Goal: Communication & Community: Answer question/provide support

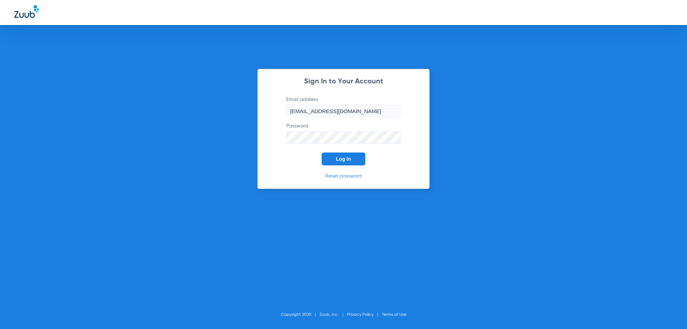
click at [344, 158] on span "Log In" at bounding box center [343, 159] width 15 height 6
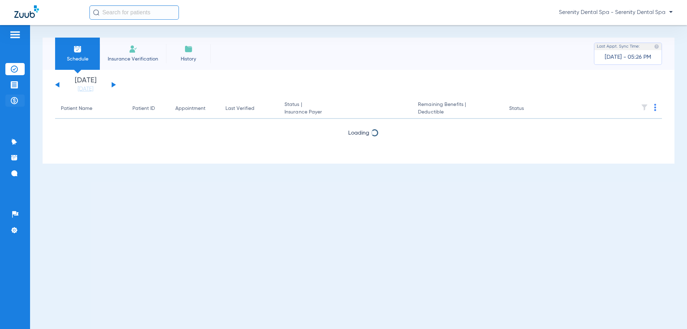
click at [20, 97] on li "Payments & A/R" at bounding box center [14, 100] width 19 height 12
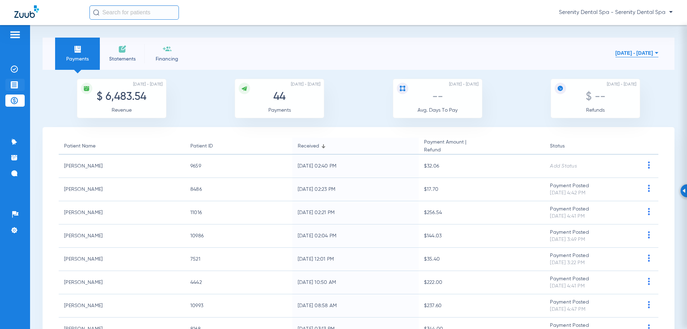
click at [11, 86] on img at bounding box center [14, 84] width 7 height 7
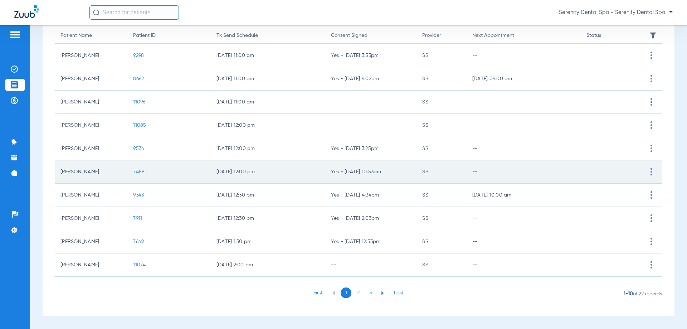
scroll to position [36, 0]
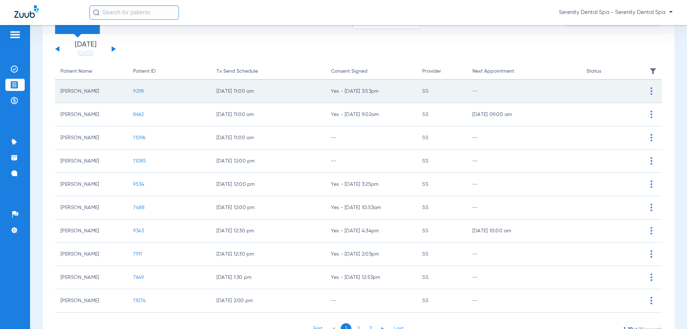
click at [139, 89] on span "9298" at bounding box center [138, 91] width 11 height 5
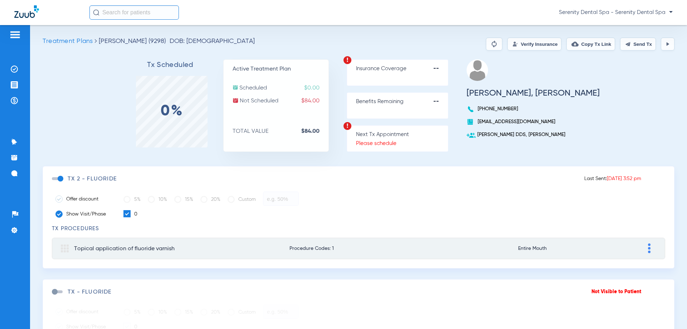
click at [61, 180] on span at bounding box center [57, 178] width 11 height 3
click at [53, 182] on input "checkbox" at bounding box center [53, 182] width 0 height 0
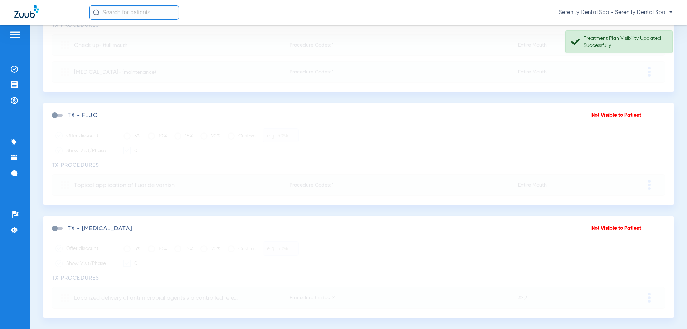
scroll to position [1028, 0]
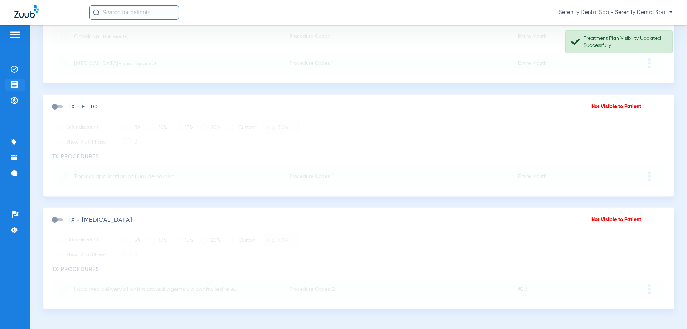
drag, startPoint x: 14, startPoint y: 84, endPoint x: 16, endPoint y: 88, distance: 4.2
click at [14, 84] on img at bounding box center [14, 84] width 7 height 7
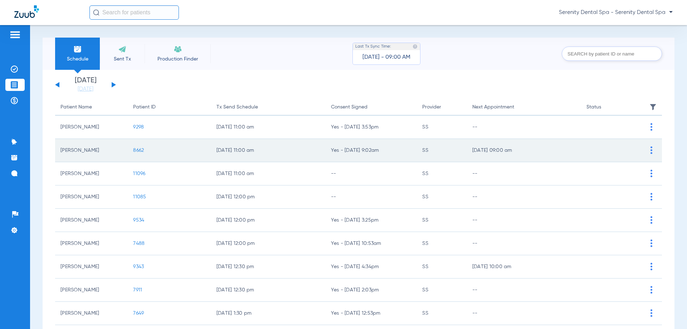
click at [139, 150] on span "8662" at bounding box center [138, 150] width 11 height 5
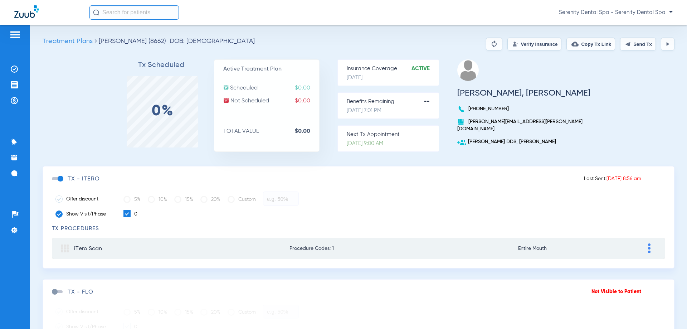
click at [627, 40] on button "Send Tx" at bounding box center [638, 44] width 36 height 13
click at [589, 45] on button "Copy Tx Link" at bounding box center [590, 44] width 49 height 13
click at [8, 168] on li "Messages 4" at bounding box center [14, 173] width 19 height 12
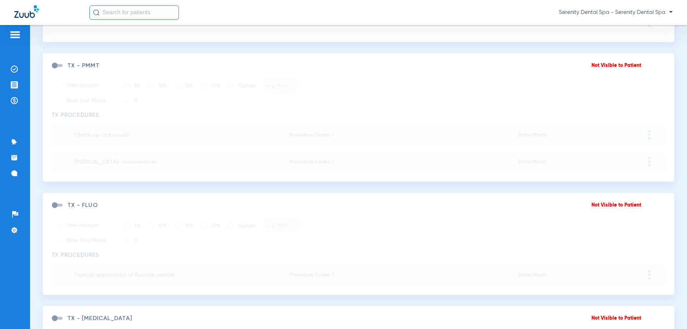
scroll to position [1028, 0]
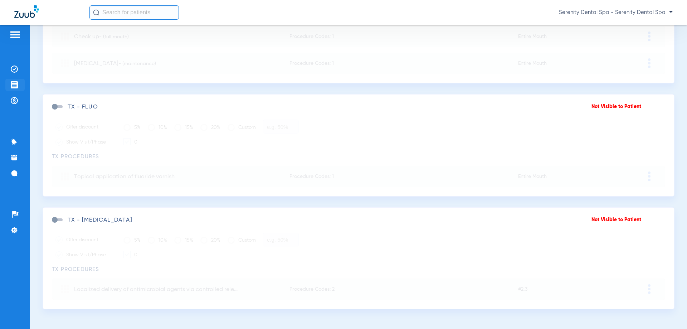
click at [9, 87] on li "Treatment Acceptance" at bounding box center [14, 85] width 19 height 12
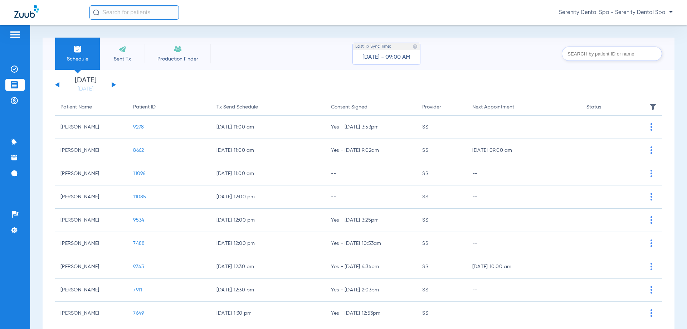
click at [140, 127] on span "9298" at bounding box center [138, 126] width 11 height 5
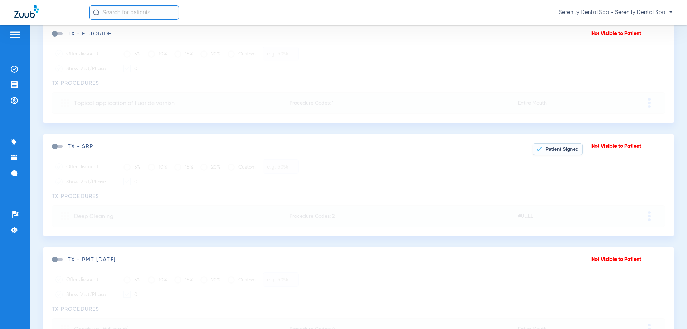
scroll to position [241, 0]
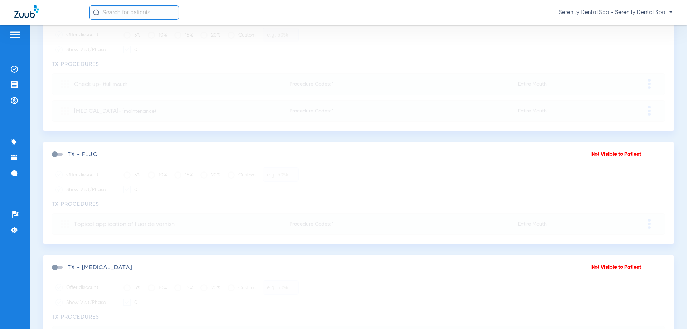
scroll to position [1028, 0]
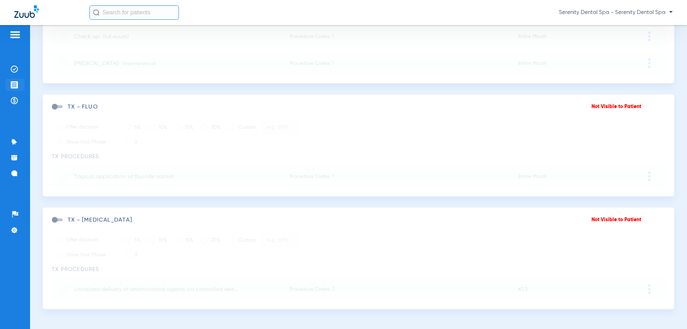
click at [5, 85] on li "Treatment Acceptance" at bounding box center [14, 85] width 19 height 12
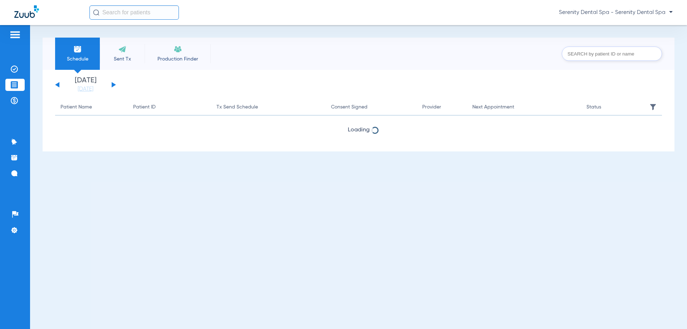
click at [11, 84] on img at bounding box center [14, 84] width 7 height 7
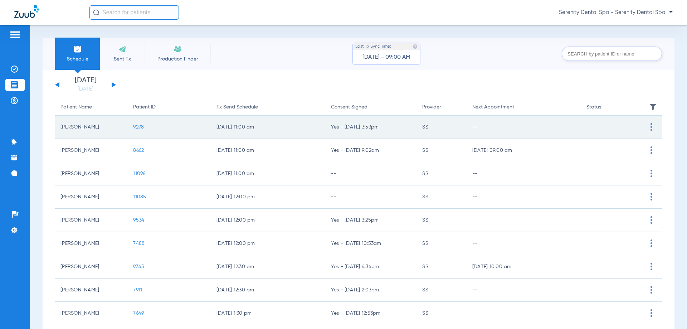
click at [139, 128] on span "9298" at bounding box center [138, 126] width 11 height 5
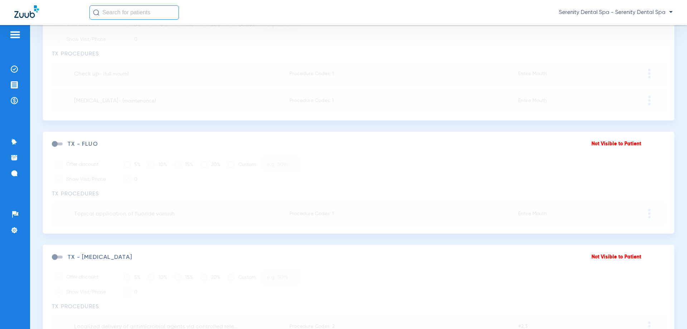
scroll to position [1028, 0]
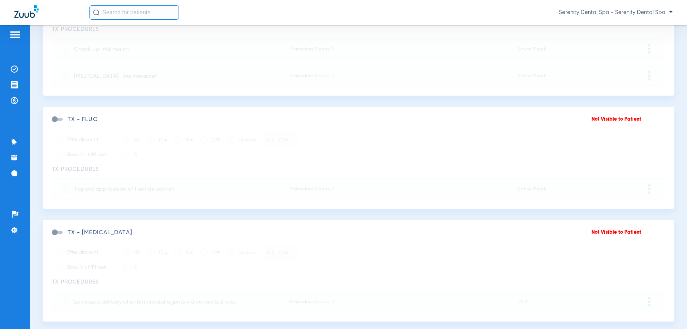
scroll to position [1028, 0]
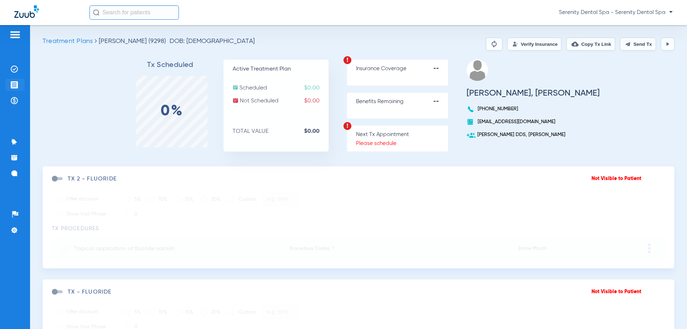
click at [9, 85] on li "Treatment Acceptance" at bounding box center [14, 85] width 19 height 12
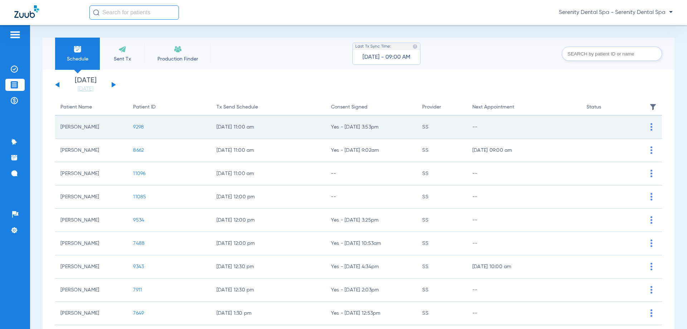
click at [141, 129] on span "9298" at bounding box center [138, 126] width 11 height 5
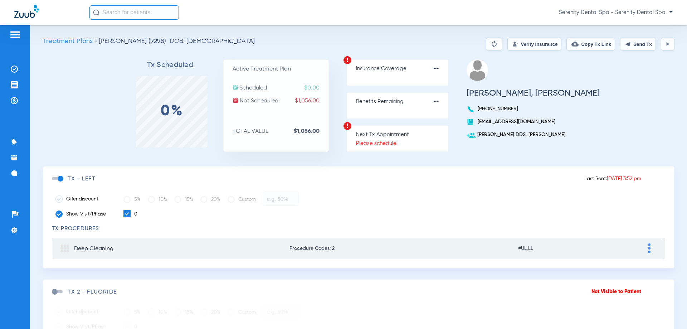
click at [641, 43] on button "Send Tx" at bounding box center [638, 44] width 36 height 13
click at [593, 44] on button "Copy Tx Link" at bounding box center [590, 44] width 49 height 13
drag, startPoint x: 13, startPoint y: 170, endPoint x: 10, endPoint y: 190, distance: 19.4
click at [12, 171] on img at bounding box center [14, 173] width 7 height 7
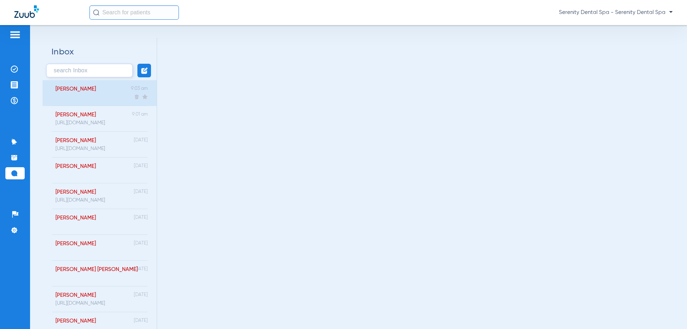
click at [102, 98] on div "[PERSON_NAME] 9:03 am" at bounding box center [100, 93] width 114 height 26
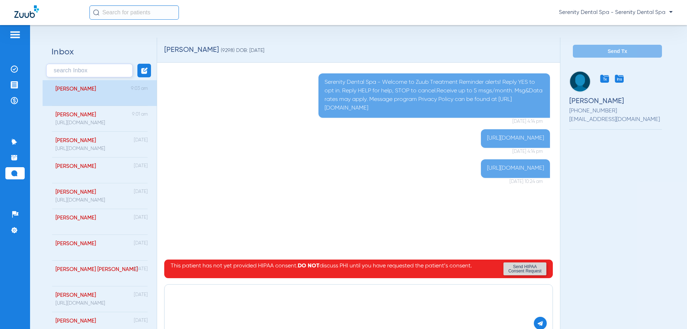
click at [239, 304] on textarea at bounding box center [358, 298] width 376 height 19
paste textarea "[URL][DOMAIN_NAME]"
type textarea "[URL][DOMAIN_NAME]"
drag, startPoint x: 538, startPoint y: 320, endPoint x: 674, endPoint y: 300, distance: 137.7
click at [538, 321] on button at bounding box center [540, 323] width 13 height 13
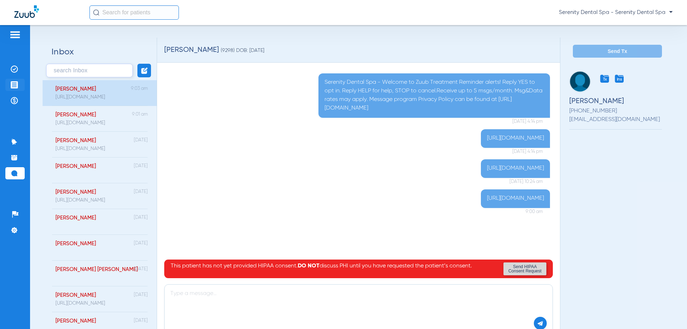
click at [15, 84] on img at bounding box center [14, 84] width 7 height 7
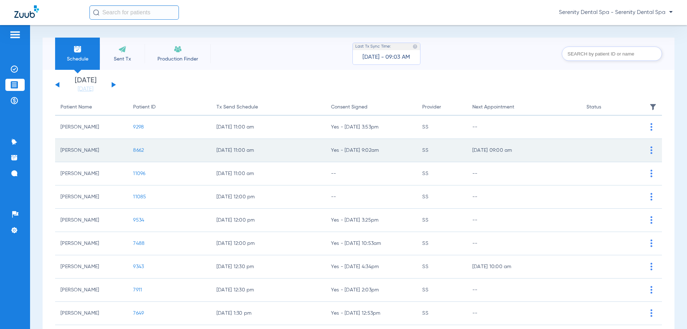
click at [138, 151] on span "8662" at bounding box center [138, 150] width 11 height 5
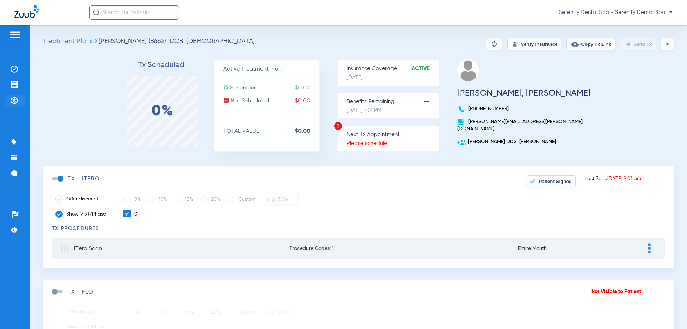
drag, startPoint x: 16, startPoint y: 84, endPoint x: 23, endPoint y: 96, distance: 14.4
click at [16, 84] on img at bounding box center [14, 84] width 7 height 7
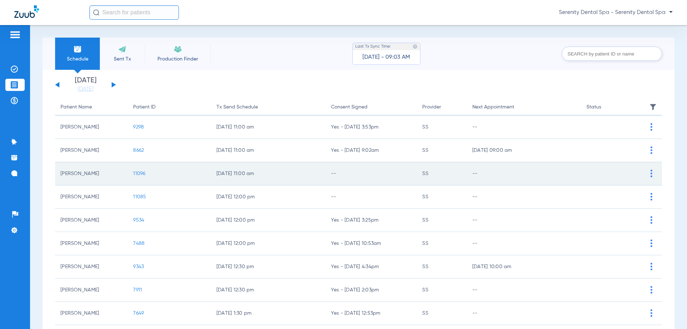
click at [136, 174] on span "11096" at bounding box center [139, 173] width 12 height 5
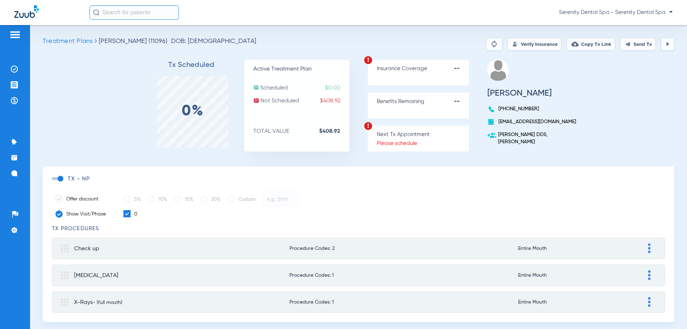
click at [637, 47] on button "Send Tx" at bounding box center [638, 44] width 36 height 13
click at [602, 45] on button "Copy Tx Link" at bounding box center [590, 44] width 49 height 13
click at [19, 88] on li "Treatment Acceptance" at bounding box center [14, 85] width 19 height 12
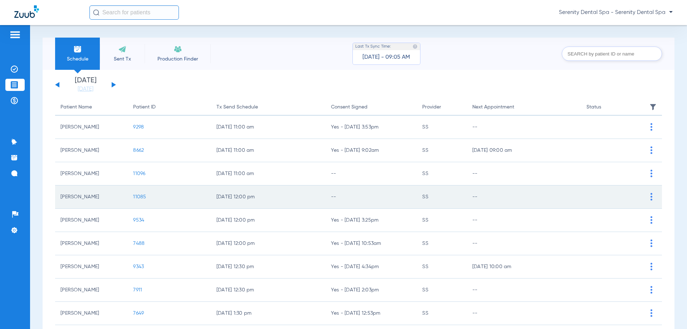
click at [139, 197] on span "11085" at bounding box center [139, 196] width 13 height 5
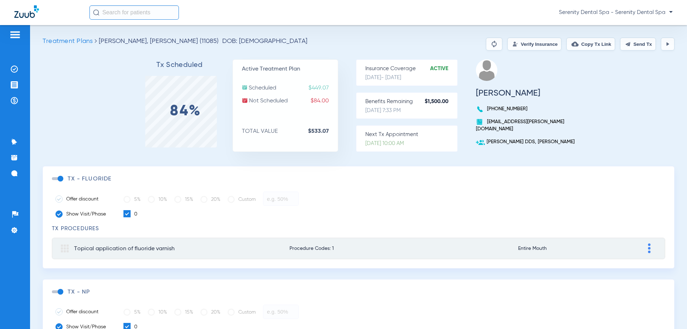
click at [59, 177] on span at bounding box center [57, 178] width 11 height 3
click at [53, 182] on input "checkbox" at bounding box center [53, 182] width 0 height 0
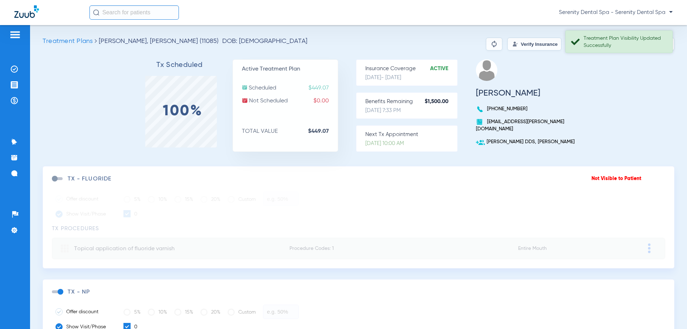
click at [638, 44] on div "Treatment Plan Visibility Updated Successfully" at bounding box center [624, 42] width 83 height 14
click at [636, 47] on button "Send Tx" at bounding box center [638, 44] width 36 height 13
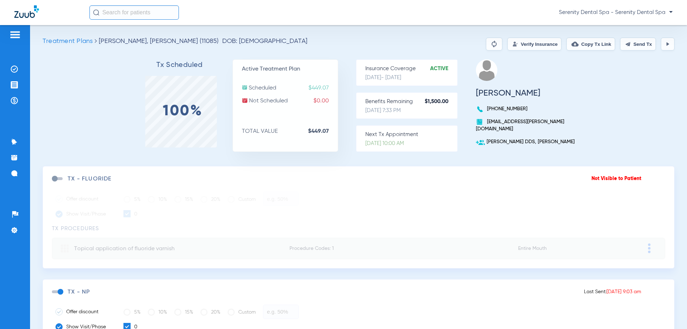
click at [597, 46] on button "Copy Tx Link" at bounding box center [590, 44] width 49 height 13
click at [14, 175] on img at bounding box center [14, 173] width 7 height 7
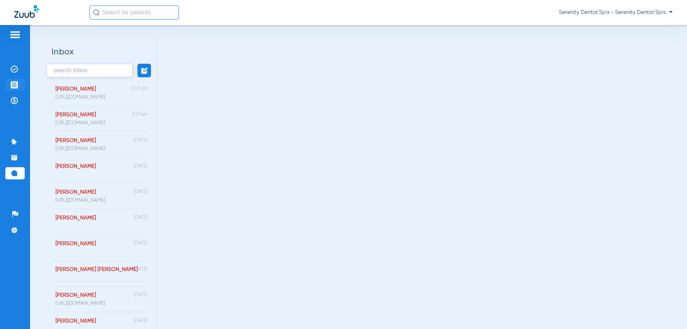
click at [16, 88] on img at bounding box center [14, 84] width 7 height 7
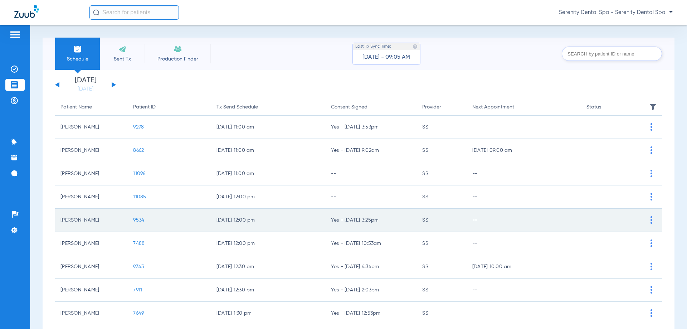
click at [138, 221] on span "9534" at bounding box center [138, 219] width 11 height 5
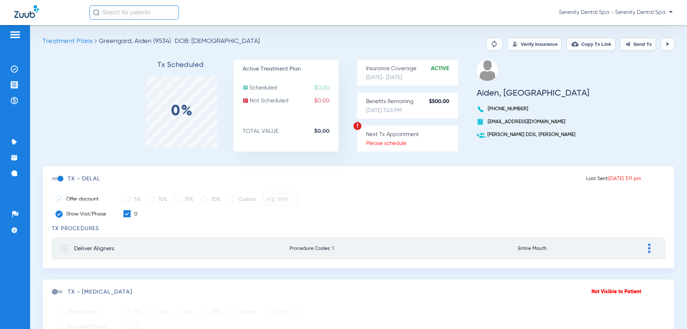
click at [645, 48] on button "Send Tx" at bounding box center [638, 44] width 36 height 13
click at [16, 84] on img at bounding box center [14, 84] width 7 height 7
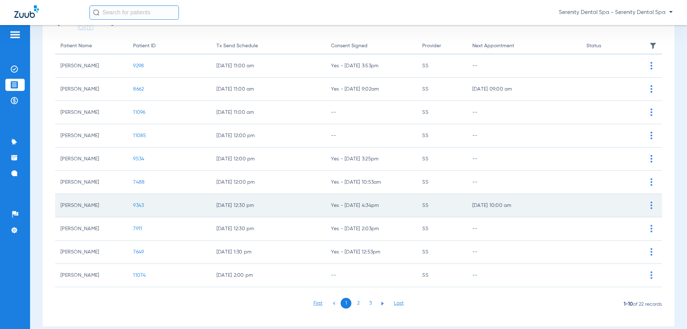
scroll to position [72, 0]
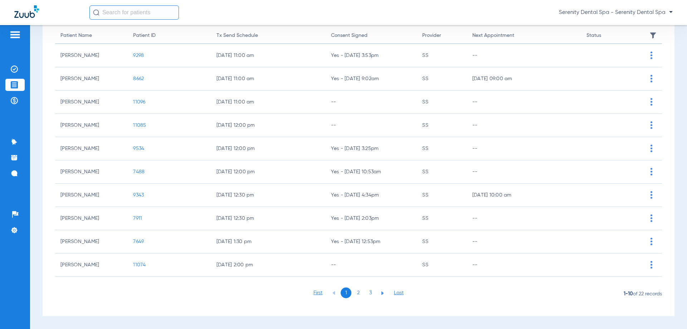
drag, startPoint x: 135, startPoint y: 170, endPoint x: 138, endPoint y: 193, distance: 23.4
click at [135, 170] on span "7488" at bounding box center [138, 171] width 11 height 5
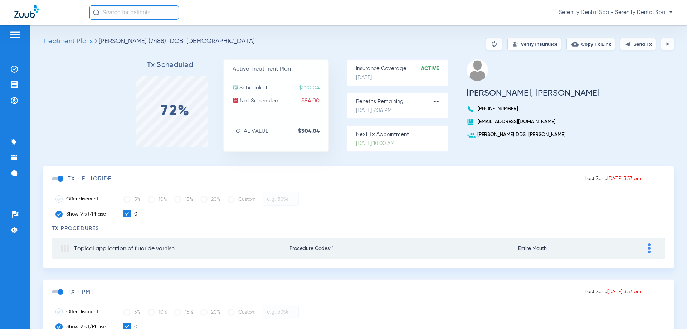
click at [59, 177] on span at bounding box center [57, 178] width 11 height 3
click at [53, 182] on input "checkbox" at bounding box center [53, 182] width 0 height 0
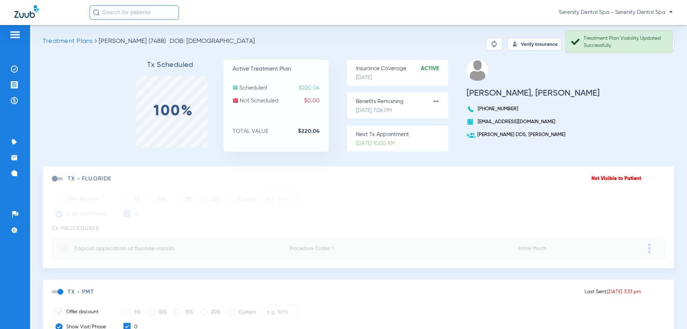
click at [627, 44] on div "Treatment Plan Visibility Updated Successfully" at bounding box center [624, 42] width 83 height 14
click at [635, 46] on button "Send Tx" at bounding box center [638, 44] width 36 height 13
click at [604, 45] on button "Copy Tx Link" at bounding box center [590, 44] width 49 height 13
click at [14, 103] on img at bounding box center [14, 100] width 7 height 7
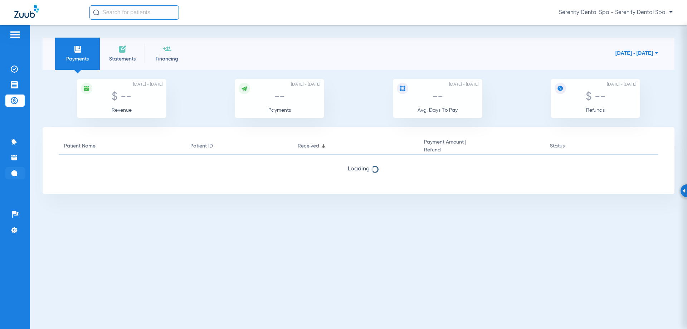
click at [17, 172] on img at bounding box center [14, 173] width 7 height 7
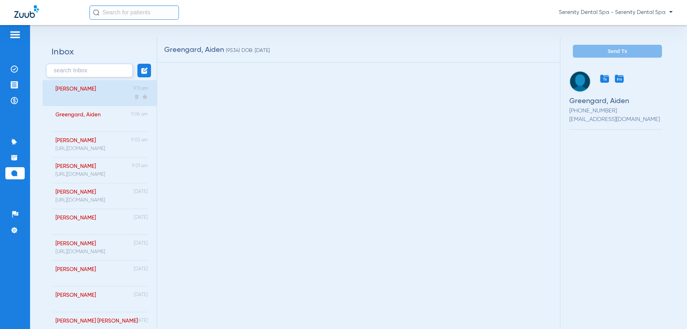
click at [104, 103] on div "[PERSON_NAME] 9:11 am" at bounding box center [100, 93] width 114 height 26
click at [104, 97] on div "[PERSON_NAME] 9:11 am" at bounding box center [100, 93] width 114 height 26
click at [210, 294] on textarea at bounding box center [358, 298] width 376 height 19
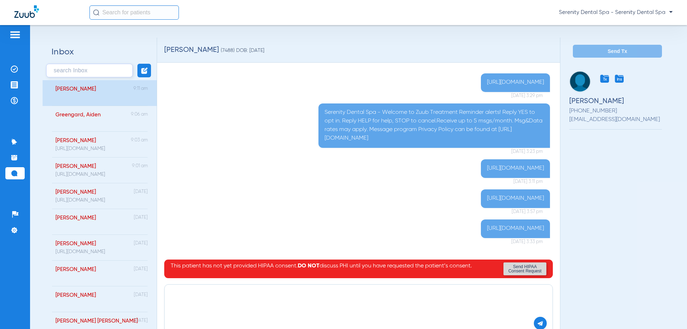
paste textarea "[URL][DOMAIN_NAME]"
type textarea "[URL][DOMAIN_NAME]"
click at [537, 324] on img at bounding box center [540, 323] width 6 height 6
click at [16, 90] on li "Treatment Acceptance" at bounding box center [14, 85] width 19 height 12
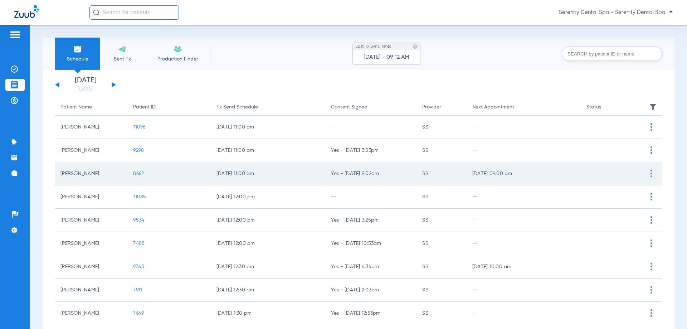
click at [142, 174] on span "8662" at bounding box center [138, 173] width 11 height 5
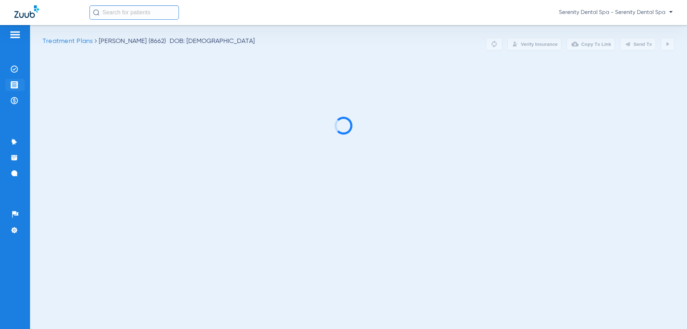
click at [13, 83] on img at bounding box center [14, 84] width 7 height 7
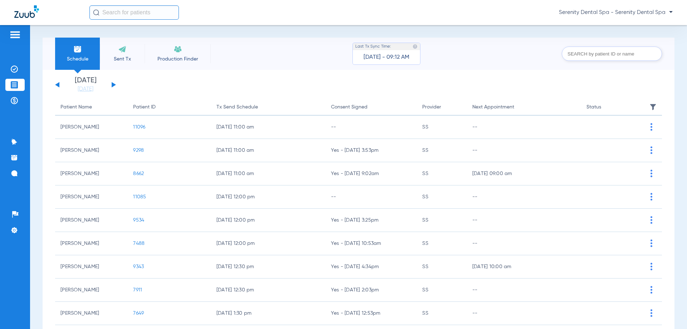
click at [142, 127] on span "11096" at bounding box center [139, 126] width 12 height 5
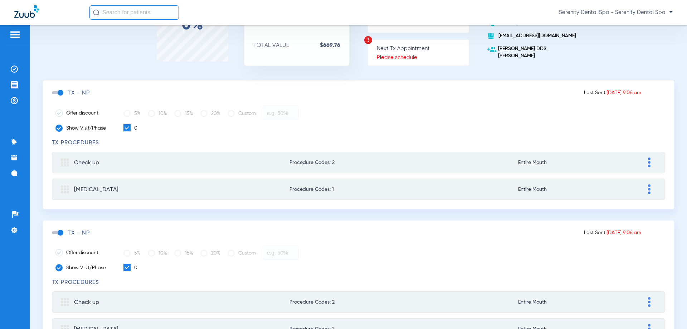
scroll to position [143, 0]
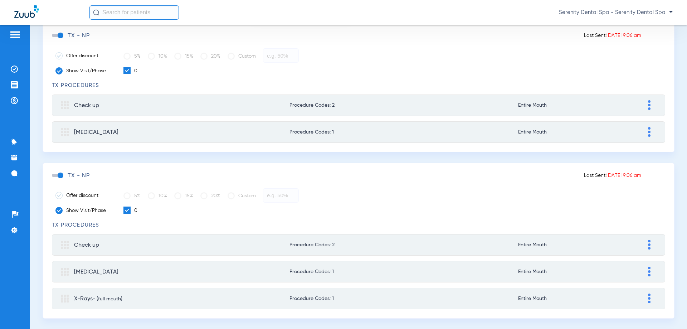
click at [59, 175] on span at bounding box center [57, 175] width 11 height 3
click at [53, 179] on input "checkbox" at bounding box center [53, 179] width 0 height 0
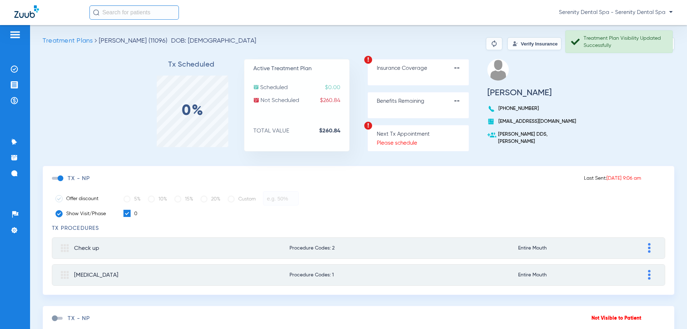
scroll to position [0, 0]
click at [637, 42] on div "Treatment Plan Visibility Updated Successfully" at bounding box center [624, 42] width 83 height 14
drag, startPoint x: 677, startPoint y: 291, endPoint x: 669, endPoint y: 283, distance: 11.9
click at [677, 291] on div "Treatment Plans [PERSON_NAME] (11096) DOB: [DEMOGRAPHIC_DATA] Verify Insurance …" at bounding box center [358, 177] width 657 height 304
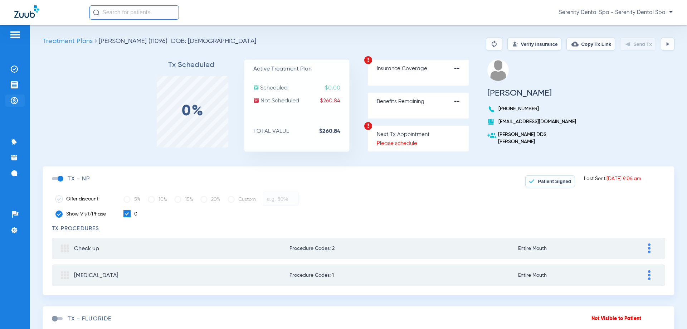
drag, startPoint x: 19, startPoint y: 87, endPoint x: 19, endPoint y: 101, distance: 13.9
click at [16, 89] on li "Treatment Acceptance" at bounding box center [14, 85] width 19 height 12
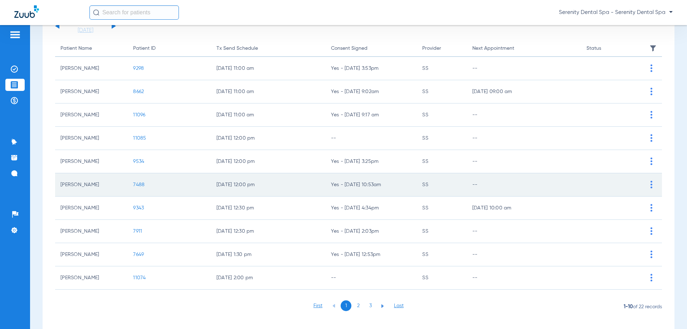
scroll to position [72, 0]
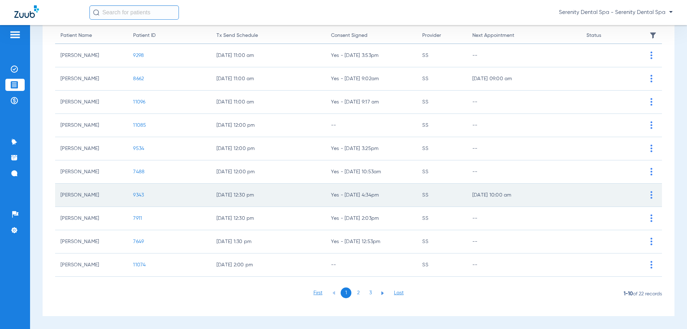
click at [135, 194] on span "9343" at bounding box center [138, 194] width 11 height 5
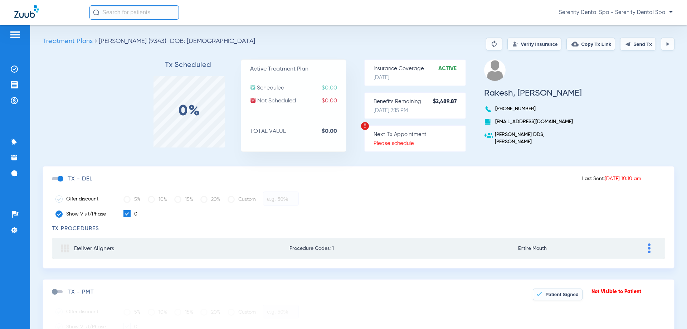
click at [643, 45] on button "Send Tx" at bounding box center [638, 44] width 36 height 13
click at [11, 85] on img at bounding box center [14, 84] width 7 height 7
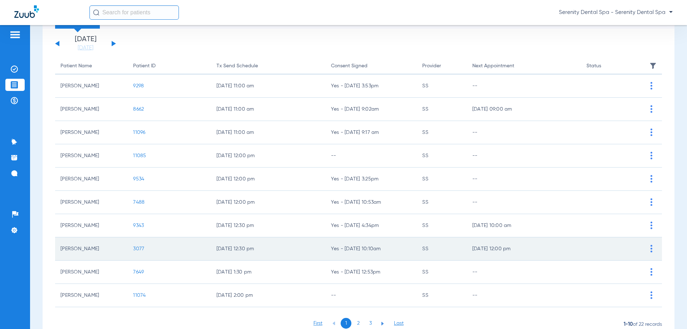
scroll to position [72, 0]
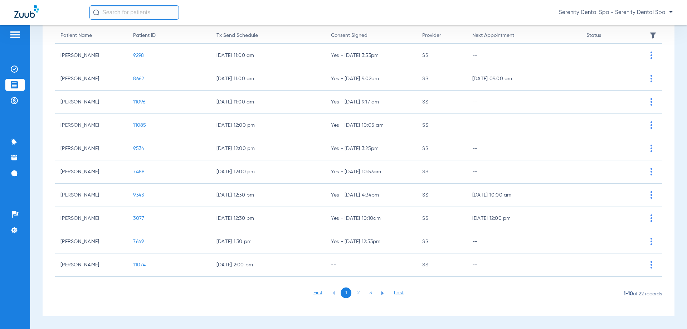
drag, startPoint x: 138, startPoint y: 171, endPoint x: 115, endPoint y: 193, distance: 31.6
click at [137, 171] on span "7488" at bounding box center [138, 171] width 11 height 5
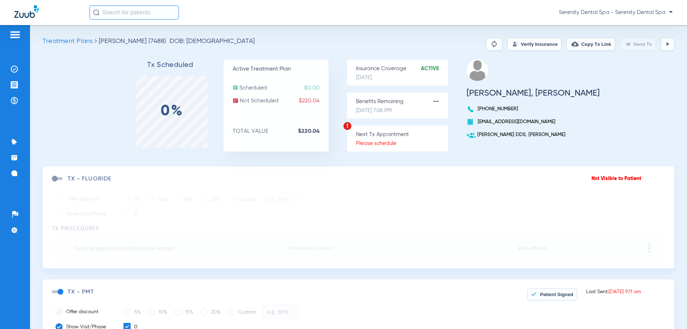
click at [558, 291] on span "Patient Signed" at bounding box center [556, 293] width 33 height 5
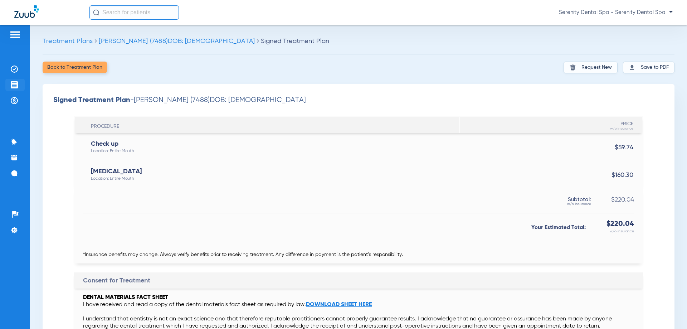
click at [10, 87] on li "Treatment Acceptance" at bounding box center [14, 85] width 19 height 12
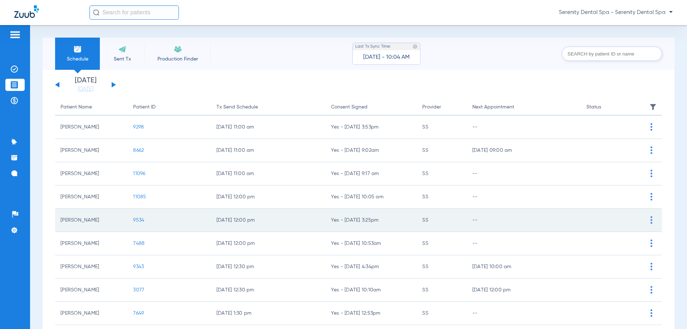
click at [135, 216] on td "9534" at bounding box center [169, 220] width 83 height 23
click at [138, 220] on span "9534" at bounding box center [138, 219] width 11 height 5
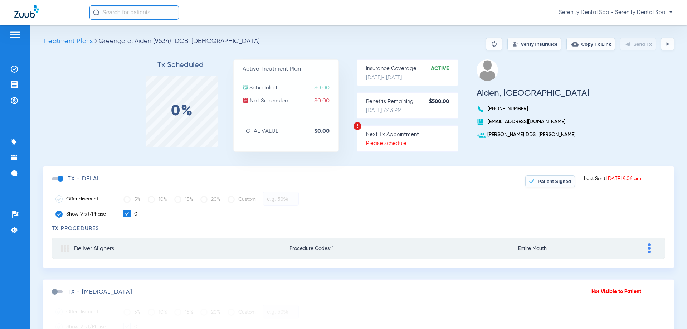
drag, startPoint x: 11, startPoint y: 86, endPoint x: 28, endPoint y: 97, distance: 20.1
click at [11, 87] on img at bounding box center [14, 84] width 7 height 7
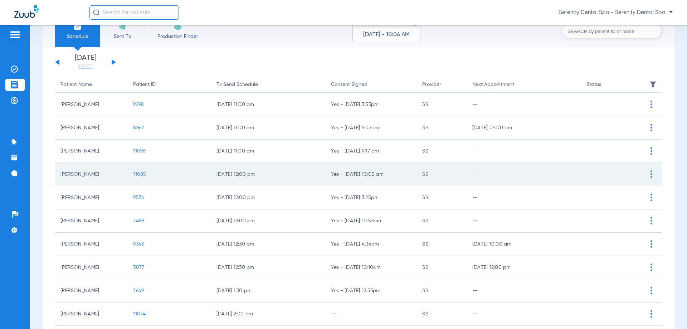
scroll to position [72, 0]
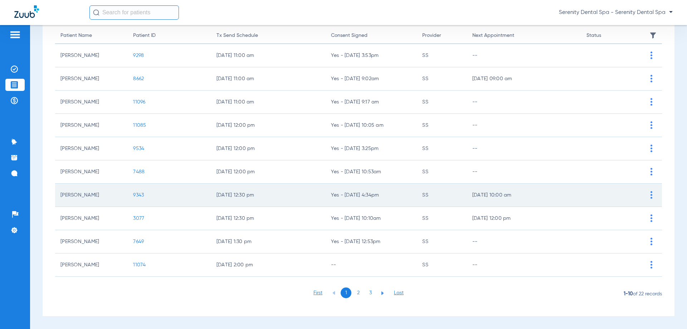
click at [139, 195] on span "9343" at bounding box center [138, 194] width 11 height 5
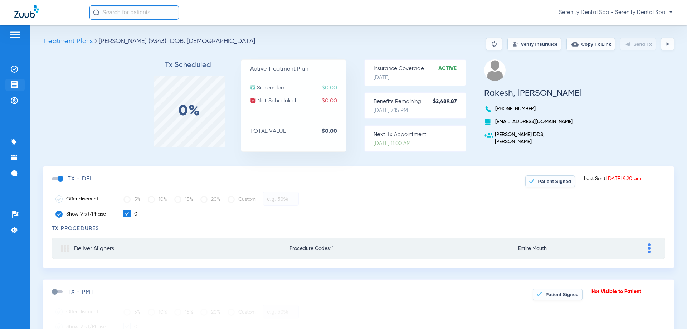
click at [10, 84] on li "Treatment Acceptance" at bounding box center [14, 85] width 19 height 12
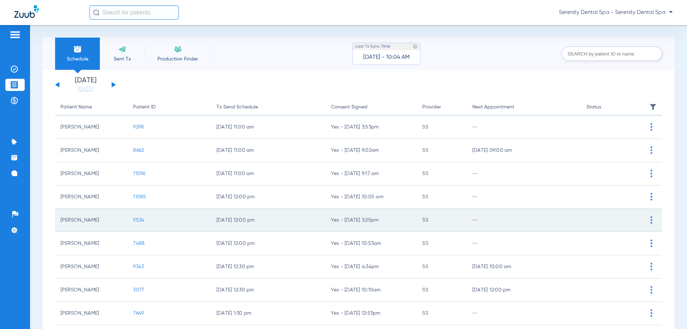
scroll to position [72, 0]
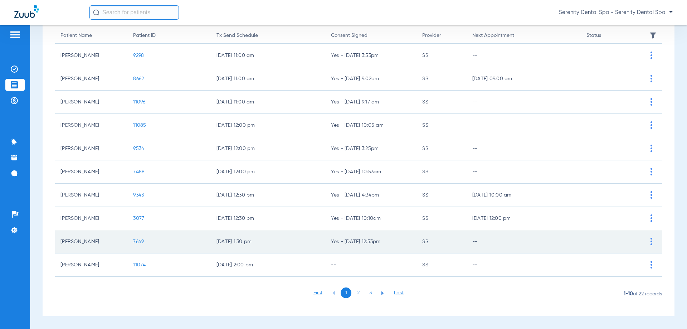
click at [138, 242] on span "7649" at bounding box center [138, 241] width 11 height 5
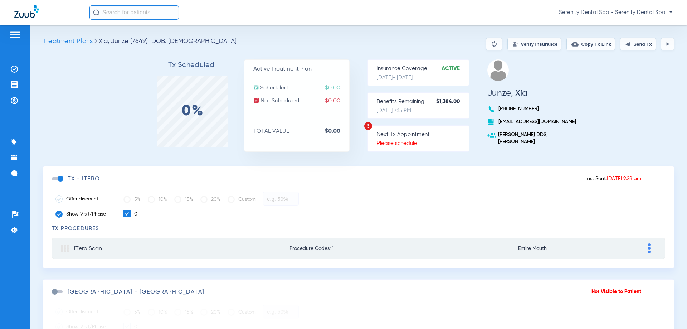
click at [642, 48] on button "Send Tx" at bounding box center [638, 44] width 36 height 13
click at [20, 84] on li "Treatment Acceptance" at bounding box center [14, 85] width 19 height 12
